Goal: Use online tool/utility: Use online tool/utility

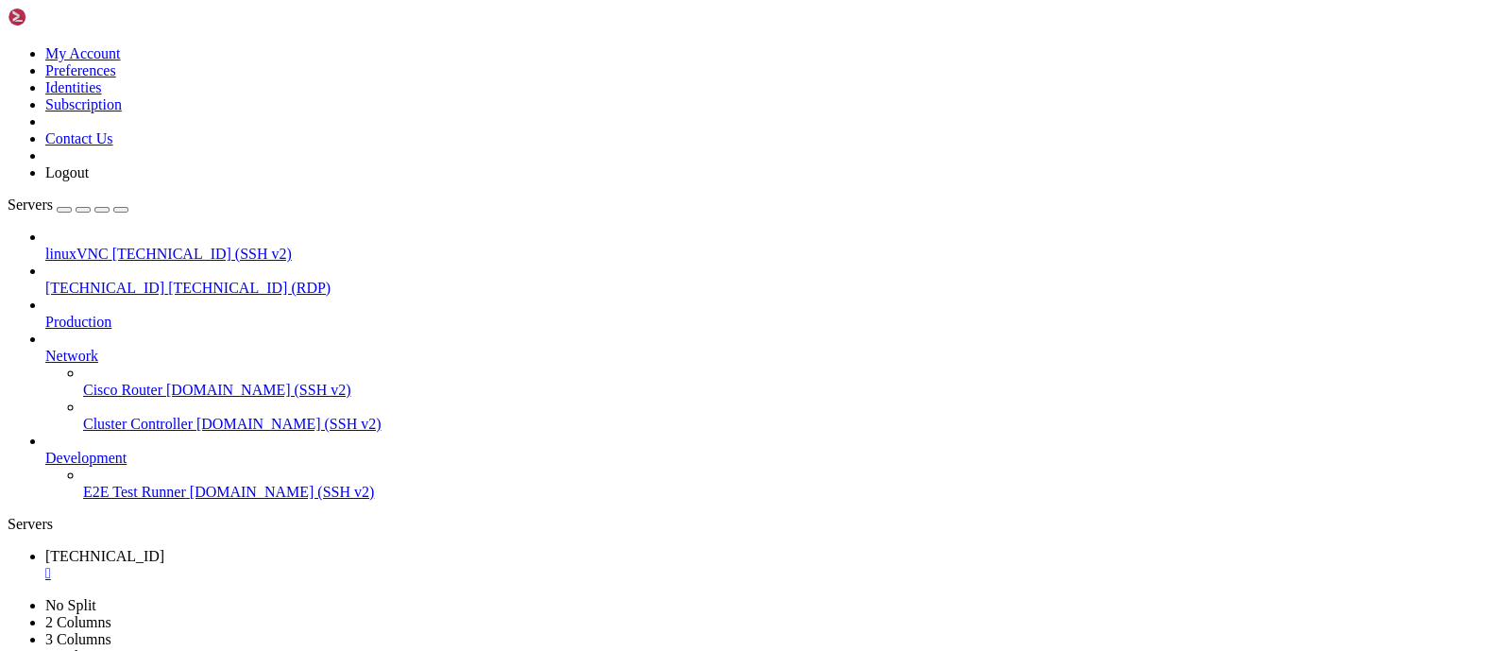
drag, startPoint x: 334, startPoint y: 871, endPoint x: 335, endPoint y: 930, distance: 58.6
drag, startPoint x: 333, startPoint y: 904, endPoint x: 334, endPoint y: 887, distance: 17.1
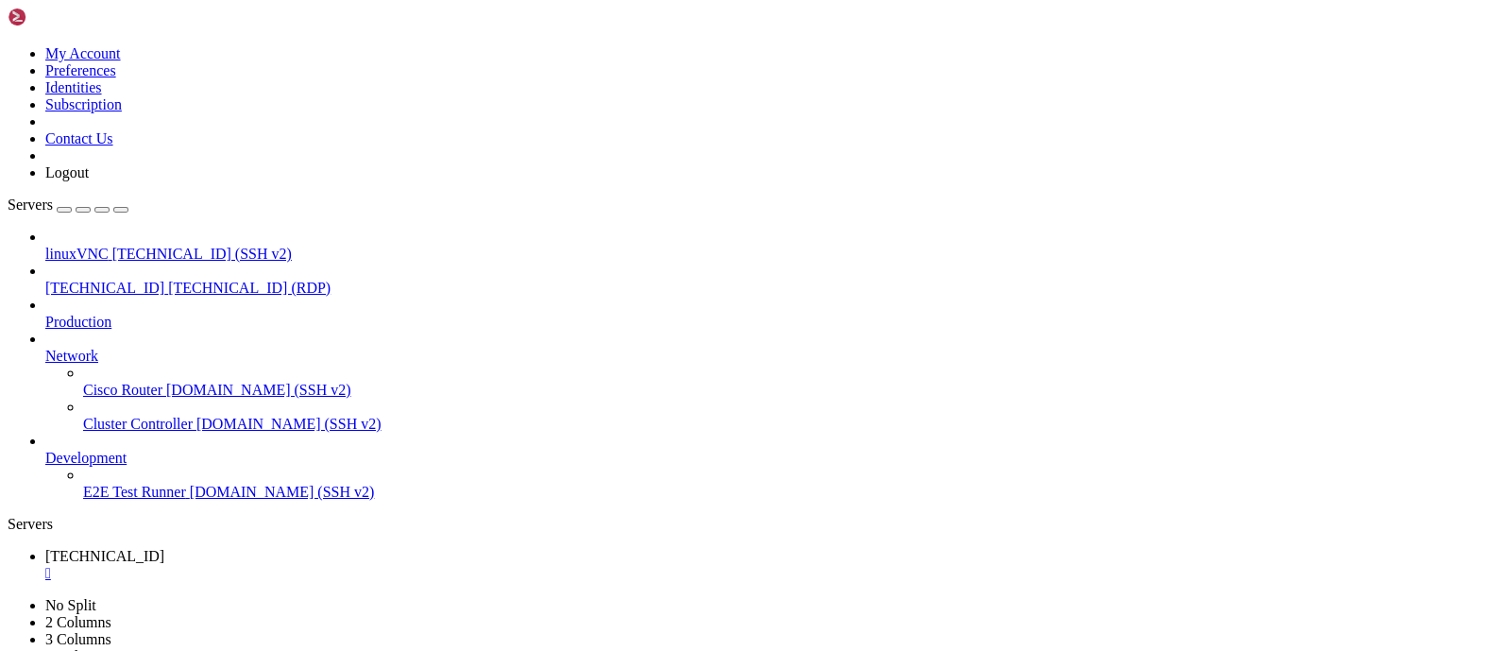
drag, startPoint x: 983, startPoint y: 898, endPoint x: 1022, endPoint y: 891, distance: 39.5
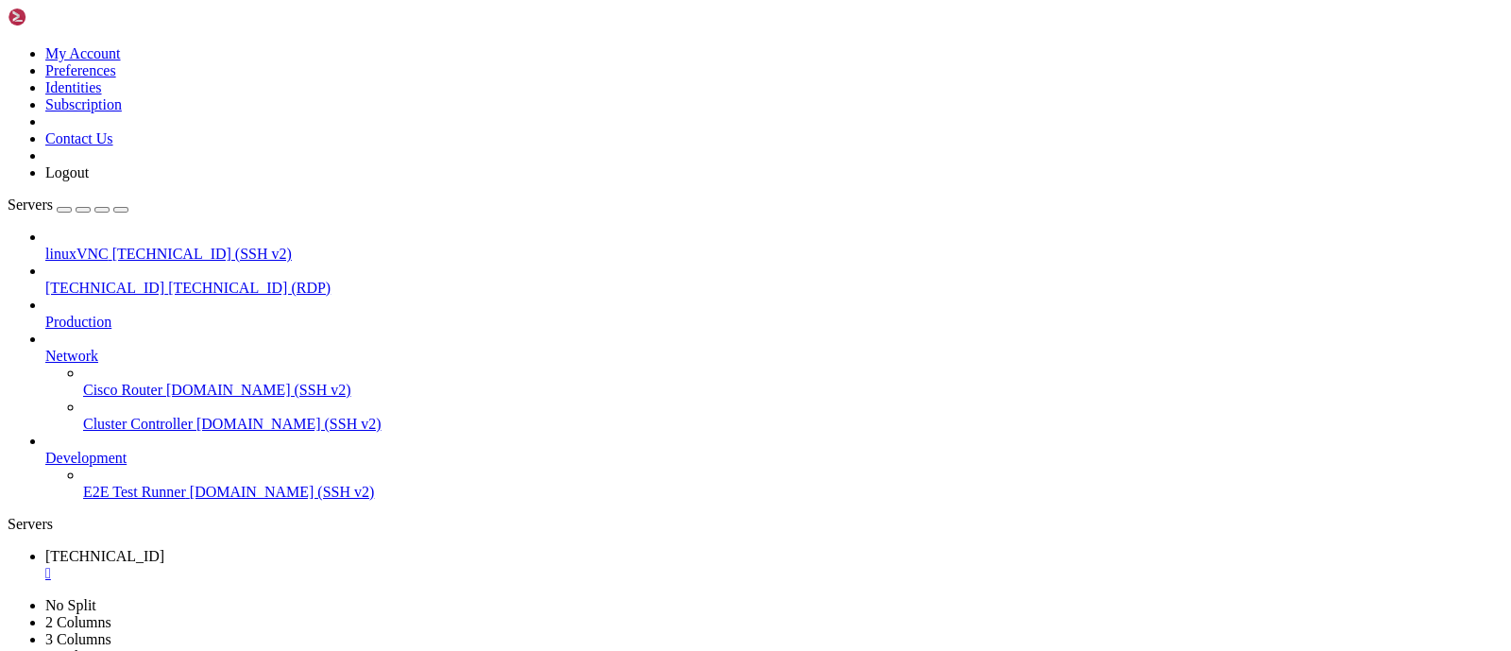
drag, startPoint x: 1275, startPoint y: 1243, endPoint x: 1275, endPoint y: 1255, distance: 12.3
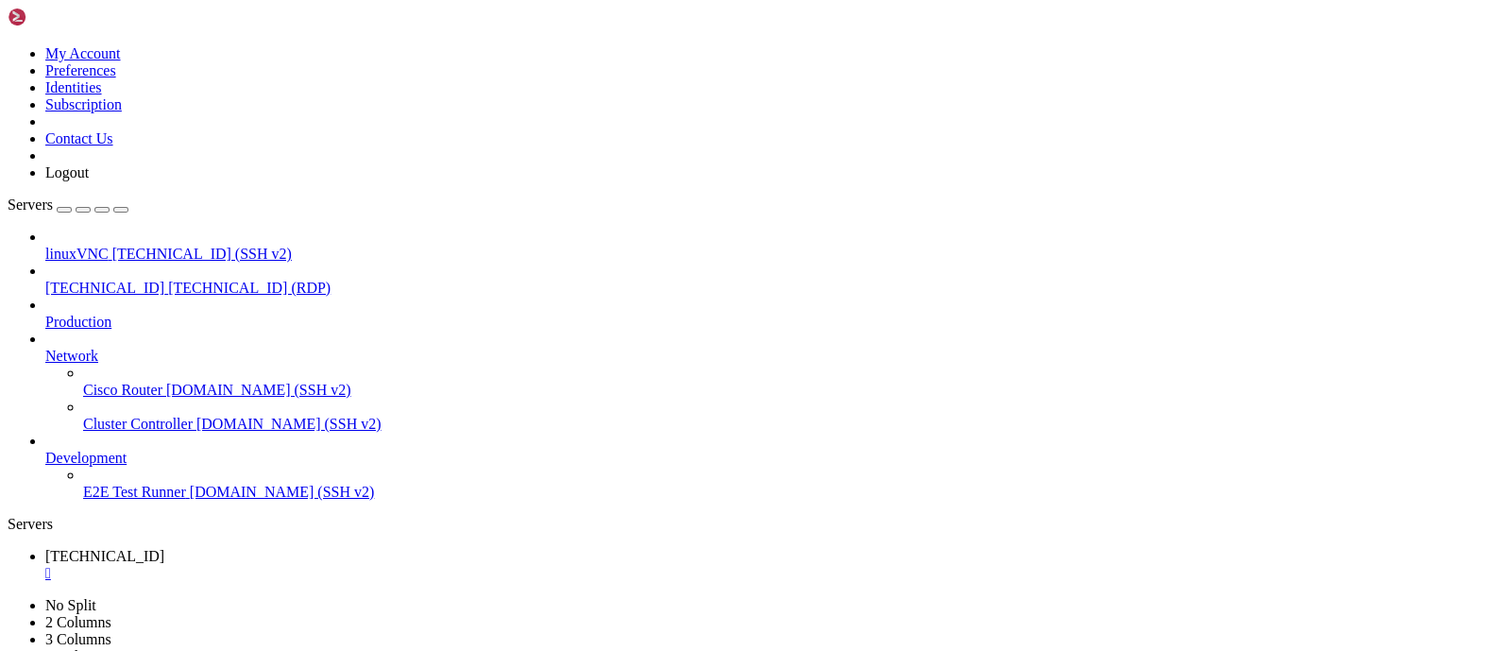
drag, startPoint x: 984, startPoint y: 902, endPoint x: 1031, endPoint y: 896, distance: 46.6
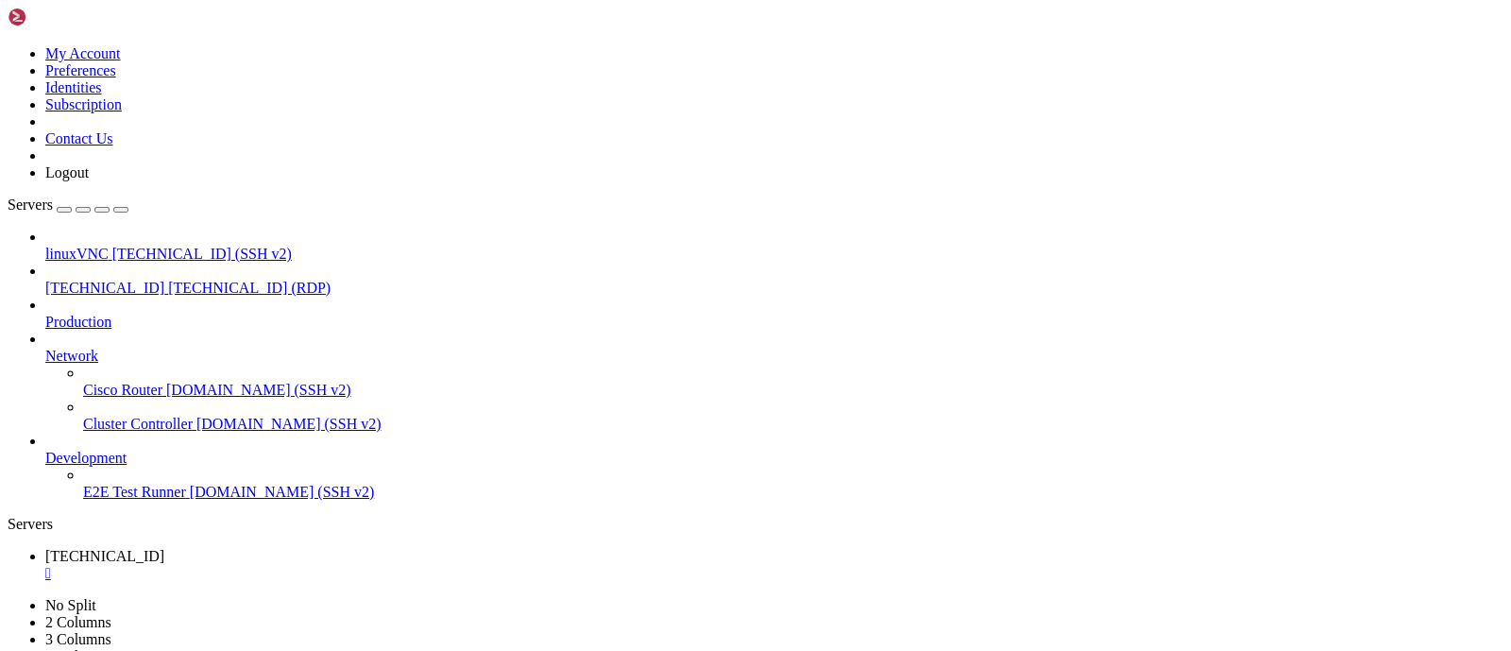
drag, startPoint x: 987, startPoint y: 904, endPoint x: 1025, endPoint y: 894, distance: 39.2
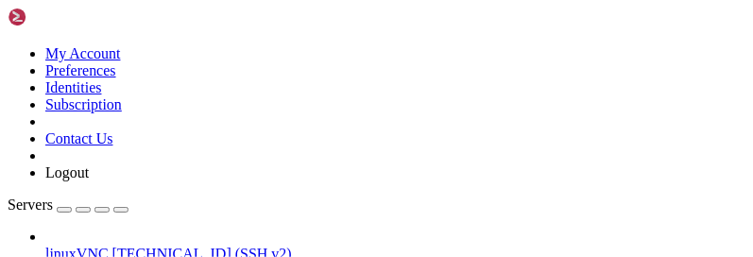
drag, startPoint x: 511, startPoint y: 796, endPoint x: 230, endPoint y: 767, distance: 282.1
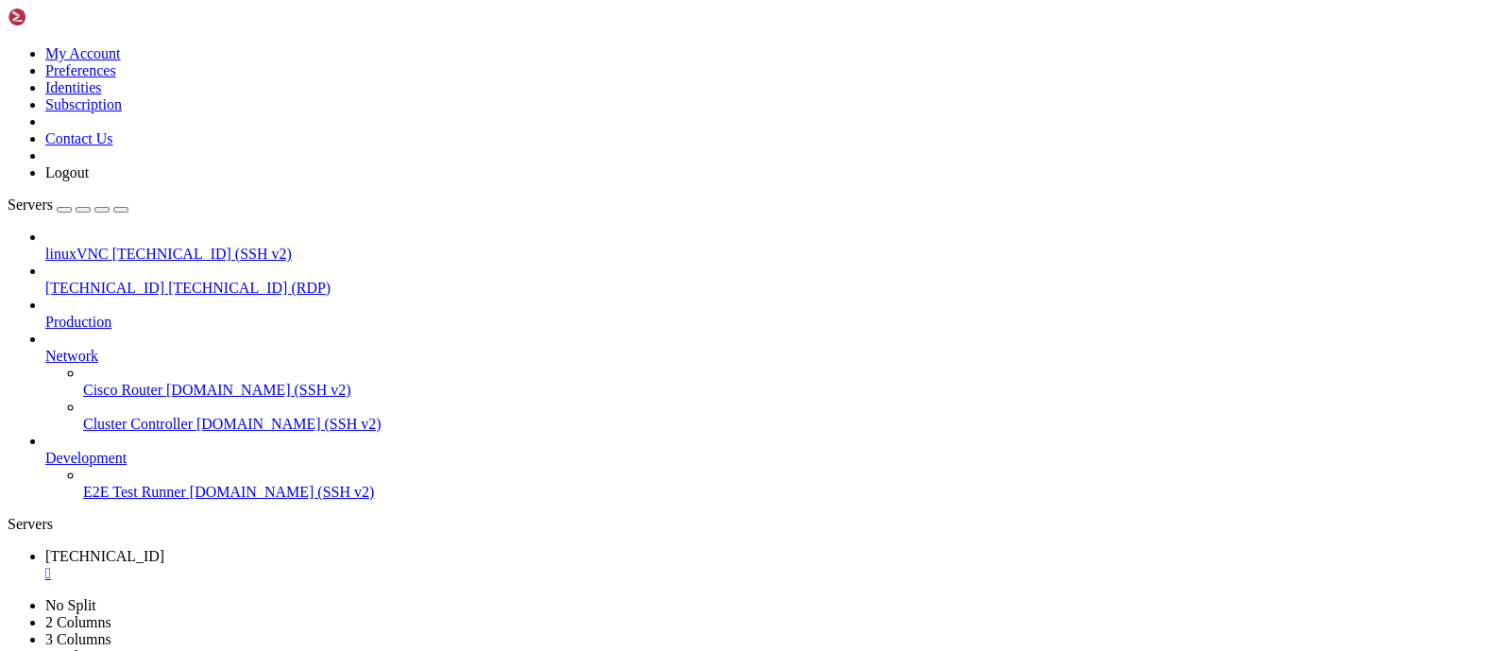
drag, startPoint x: 868, startPoint y: 1218, endPoint x: 869, endPoint y: 1124, distance: 93.5
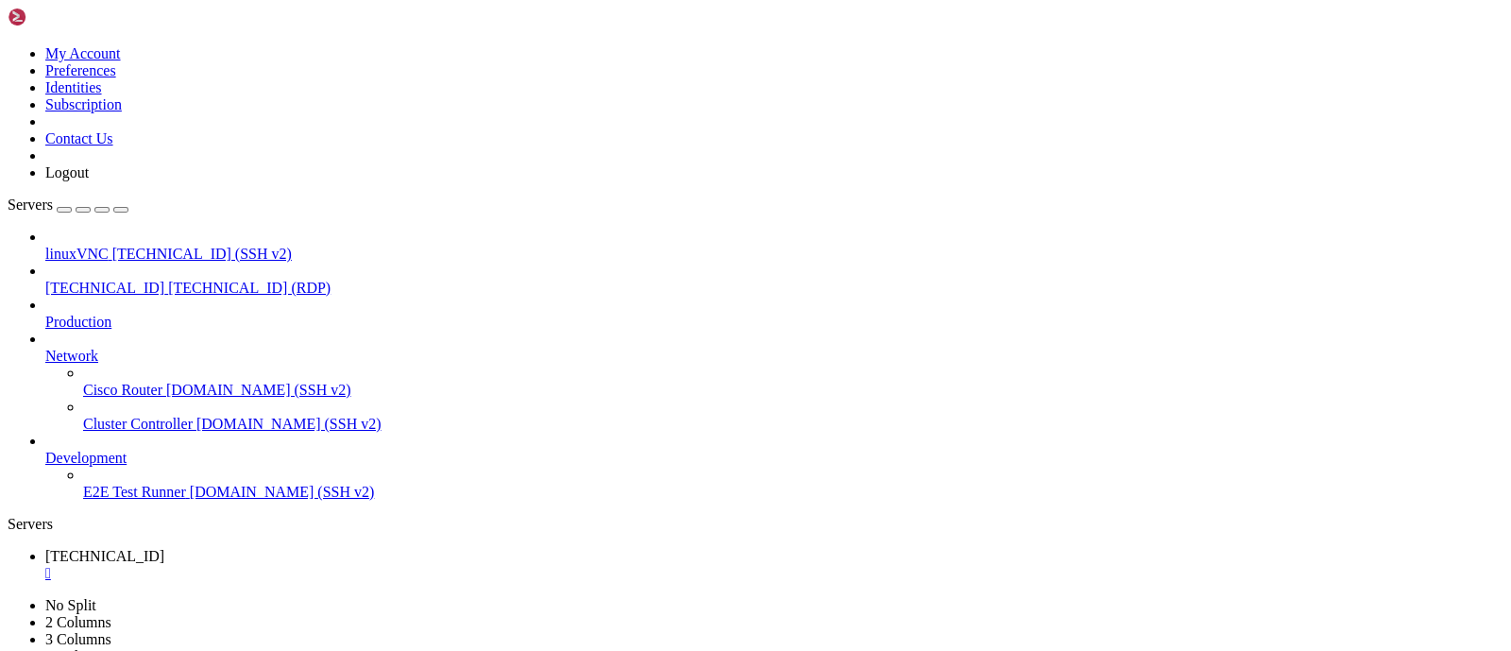
drag, startPoint x: 986, startPoint y: 898, endPoint x: 1021, endPoint y: 897, distance: 35.0
